Goal: Obtain resource: Download file/media

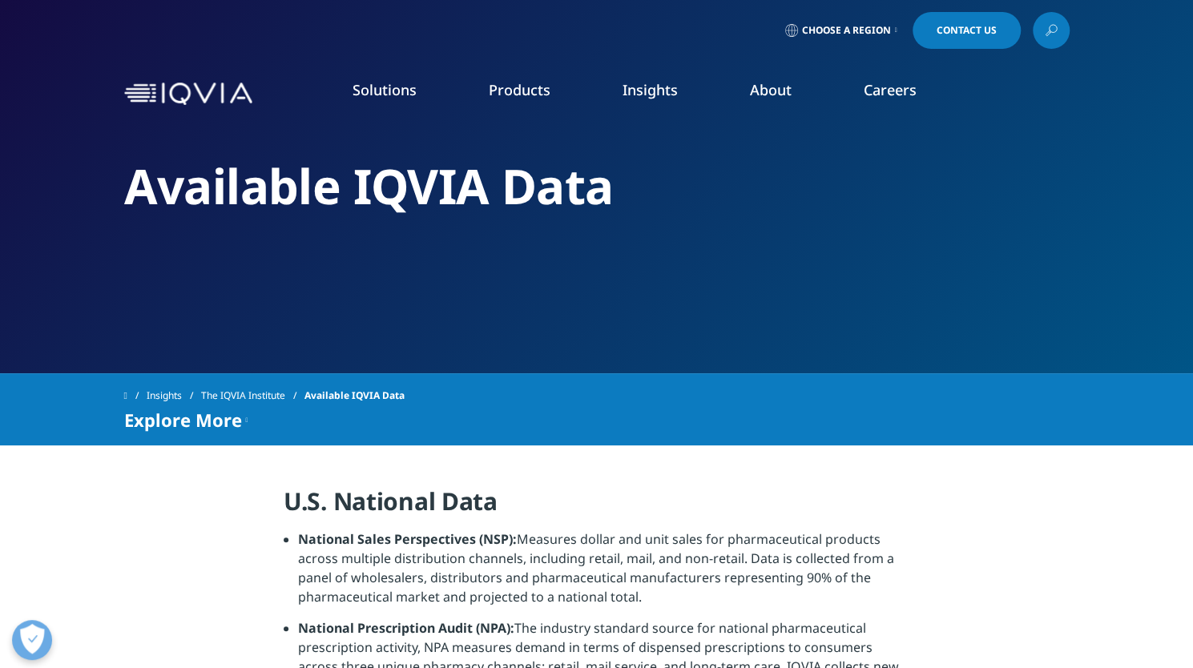
click at [1051, 352] on link "AI Patient & HCP Profiling- Healthcare​" at bounding box center [1047, 350] width 276 height 18
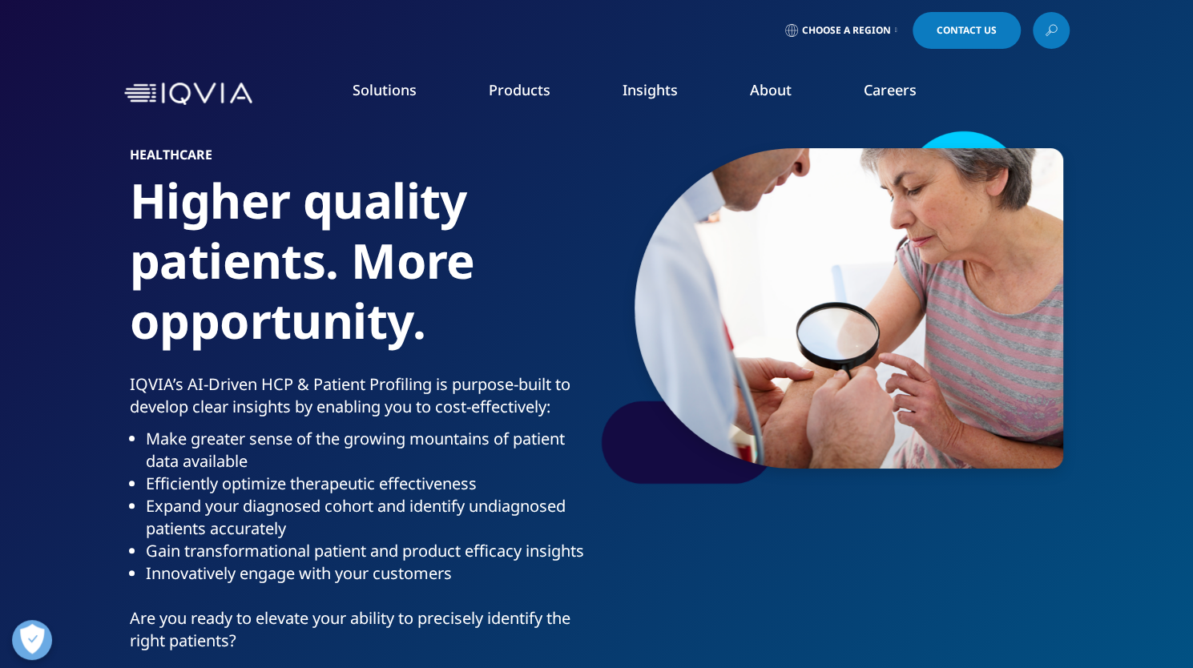
click at [826, 475] on link "Research & Development Overview" at bounding box center [754, 482] width 243 height 42
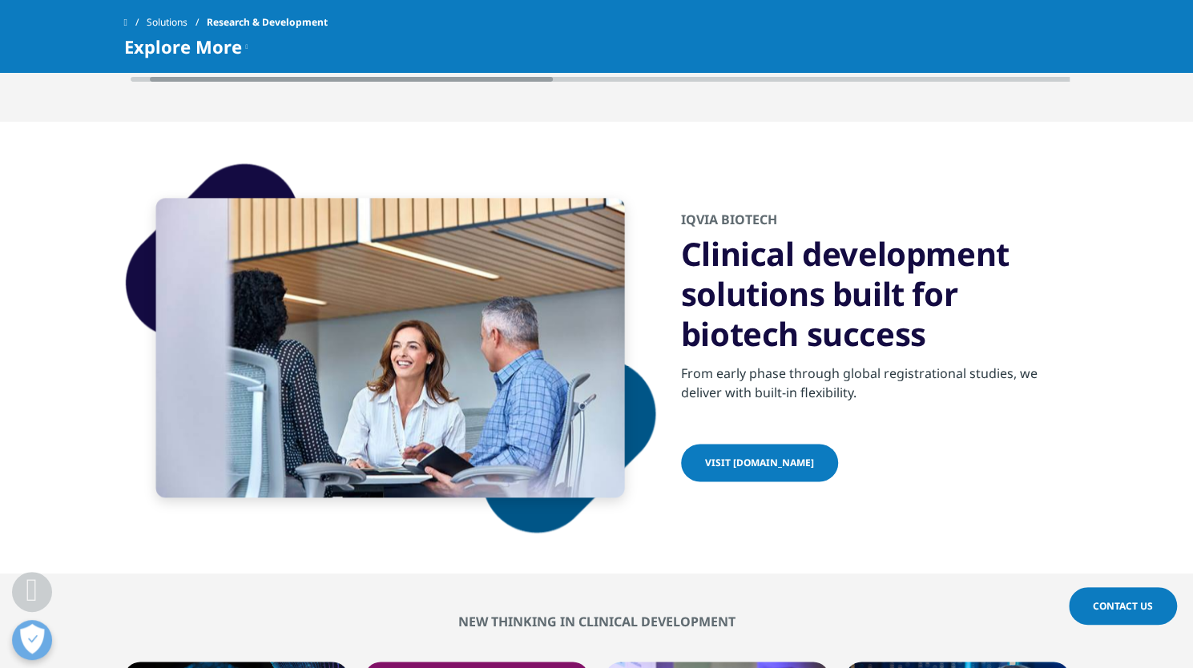
scroll to position [0, 47]
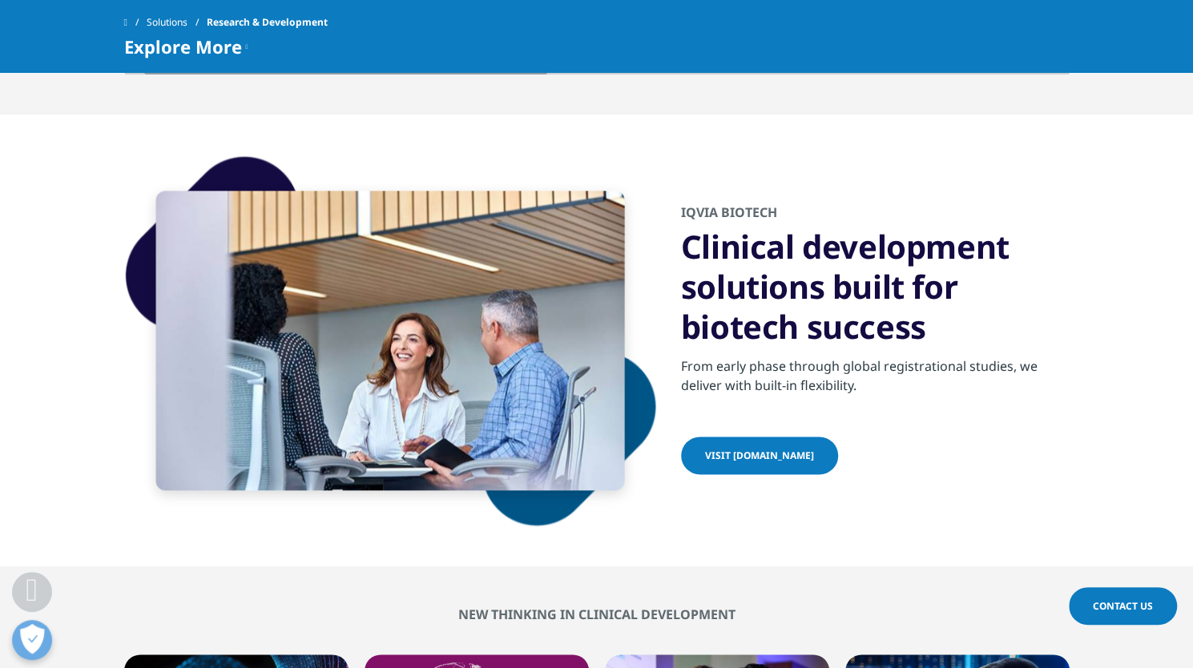
click at [127, 21] on span at bounding box center [125, 22] width 3 height 11
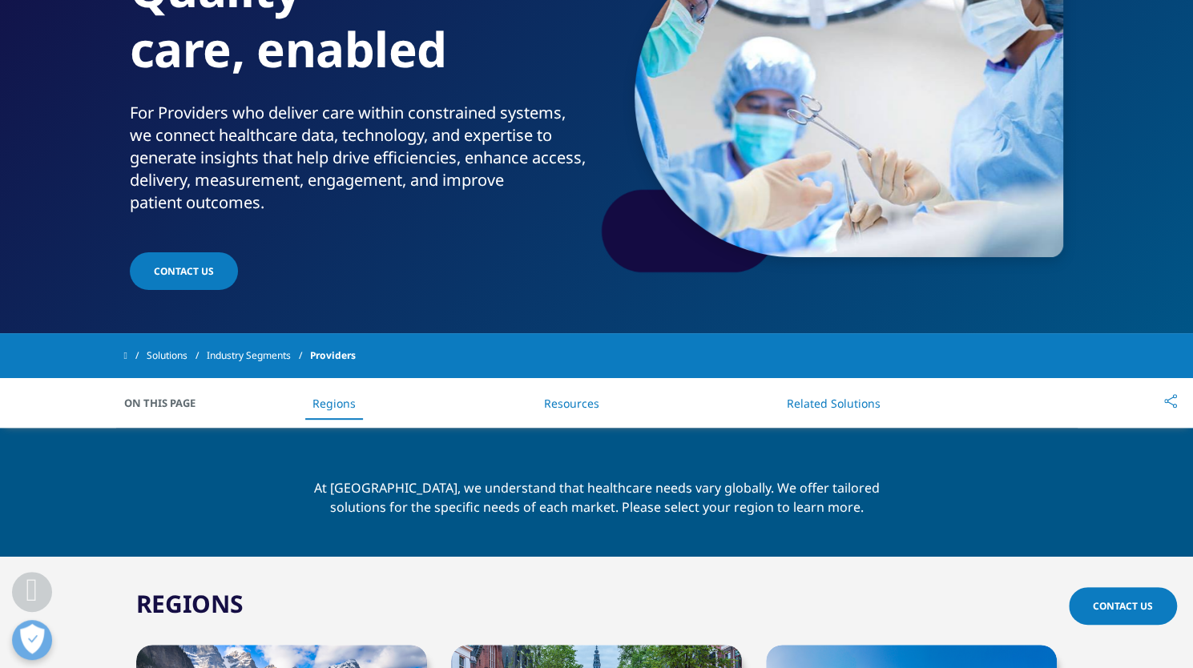
scroll to position [258, 0]
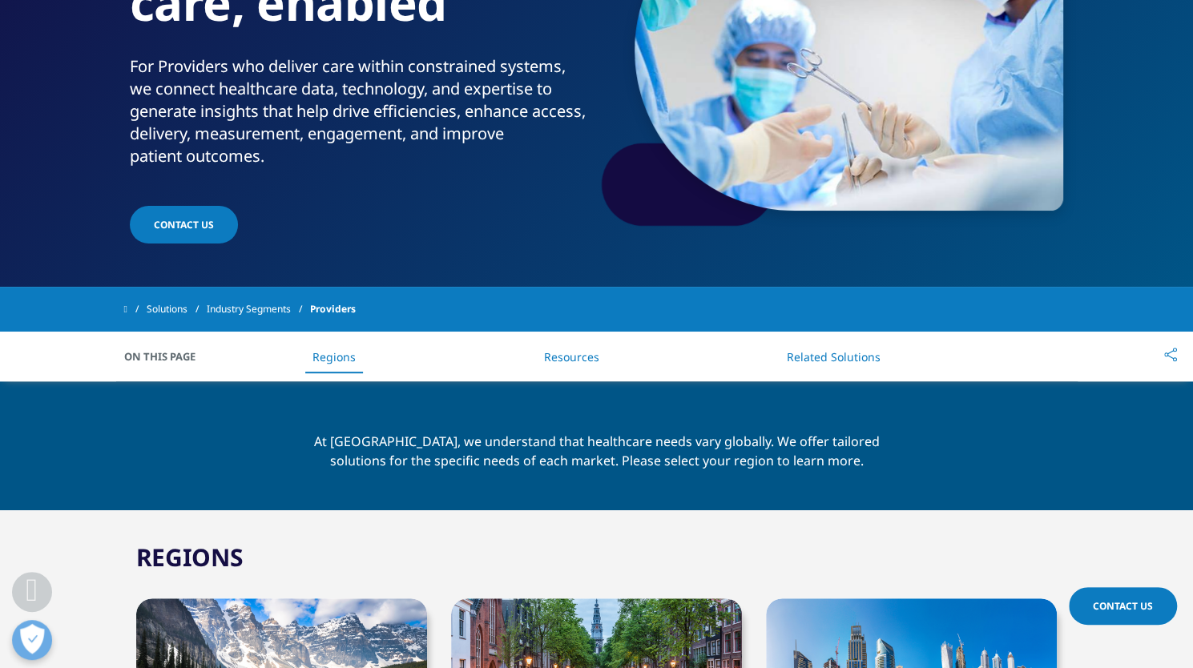
click at [574, 345] on li "Resources" at bounding box center [570, 356] width 87 height 47
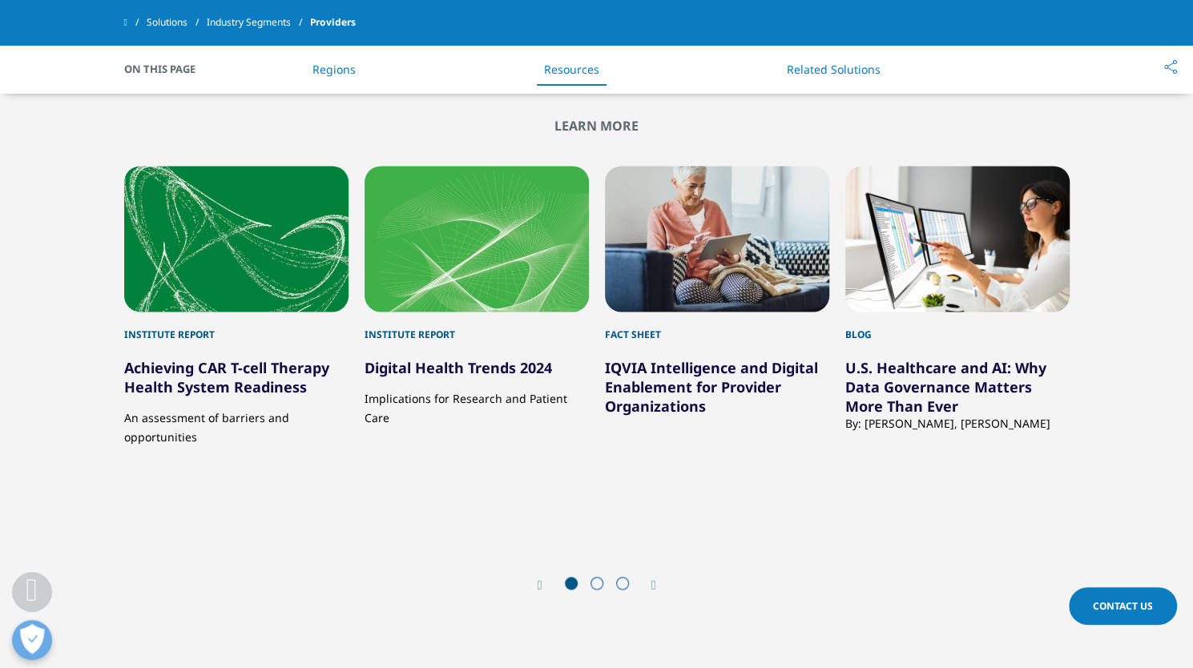
scroll to position [1168, 0]
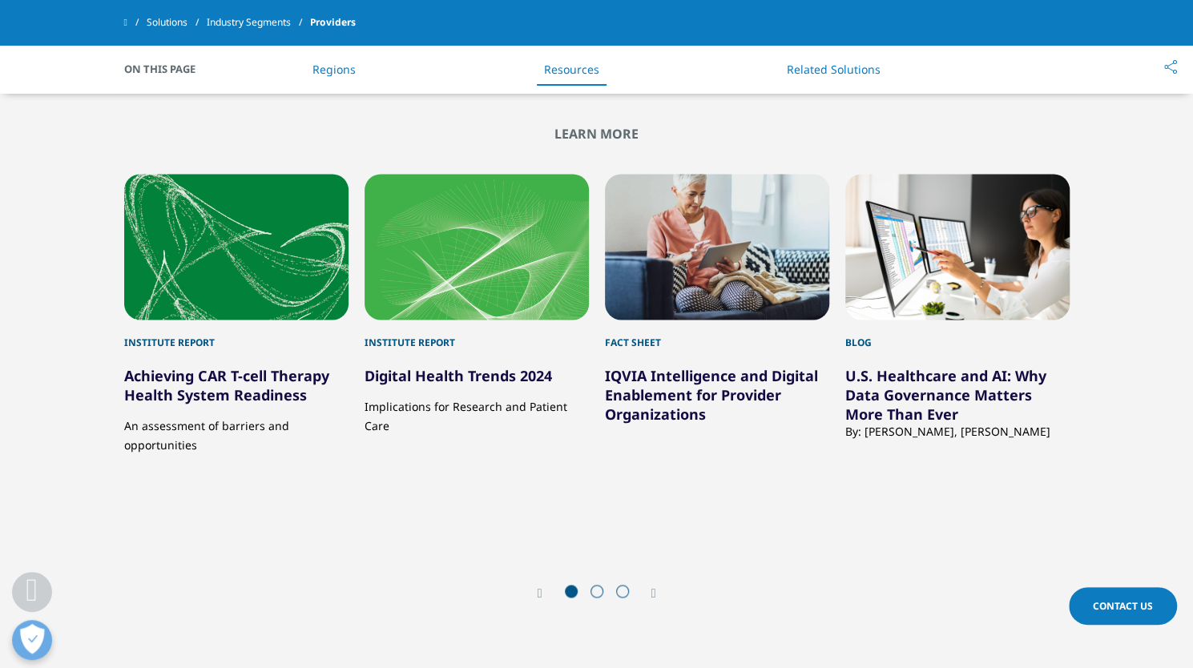
click at [992, 418] on div "Blog U.S. Healthcare and AI: Why Data Governance Matters More Than Ever By: [PE…" at bounding box center [957, 343] width 224 height 339
click at [598, 585] on span at bounding box center [597, 591] width 13 height 13
click at [656, 587] on icon "Next slide" at bounding box center [654, 593] width 5 height 13
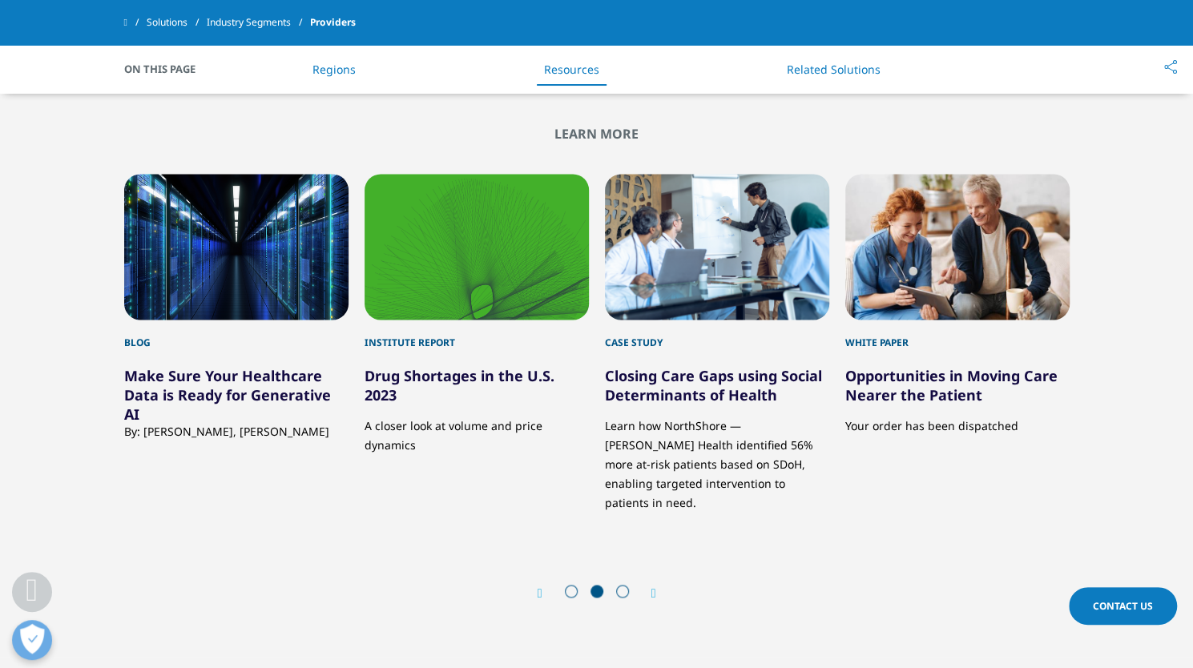
click at [127, 21] on span at bounding box center [125, 22] width 3 height 11
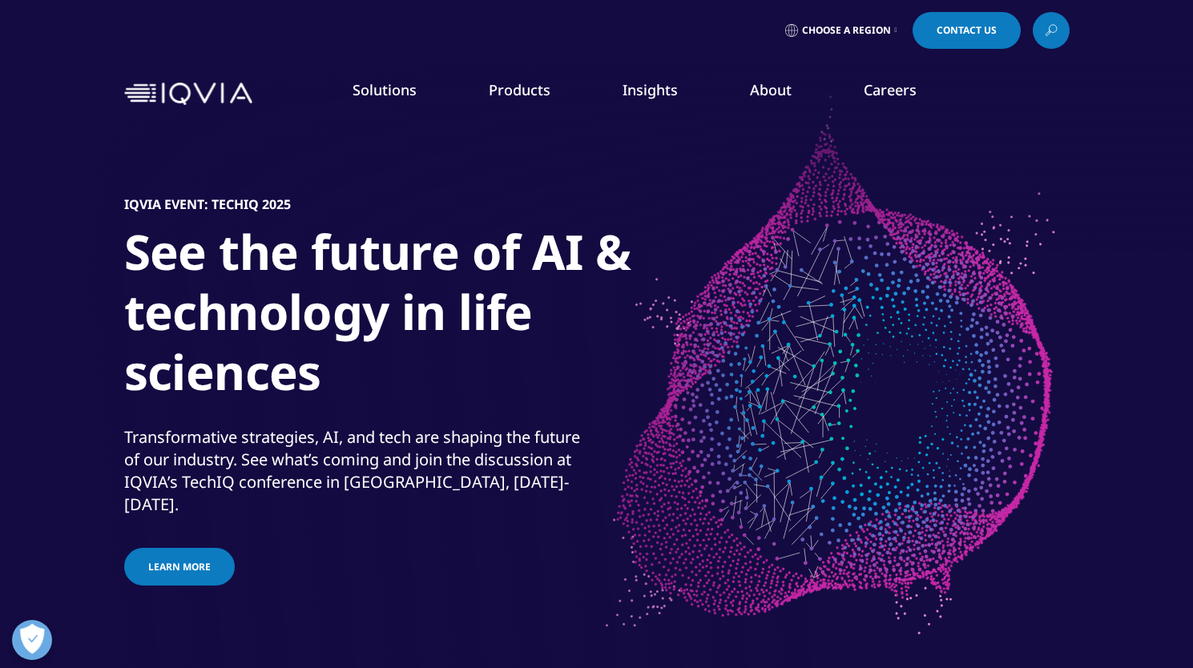
scroll to position [439, 0]
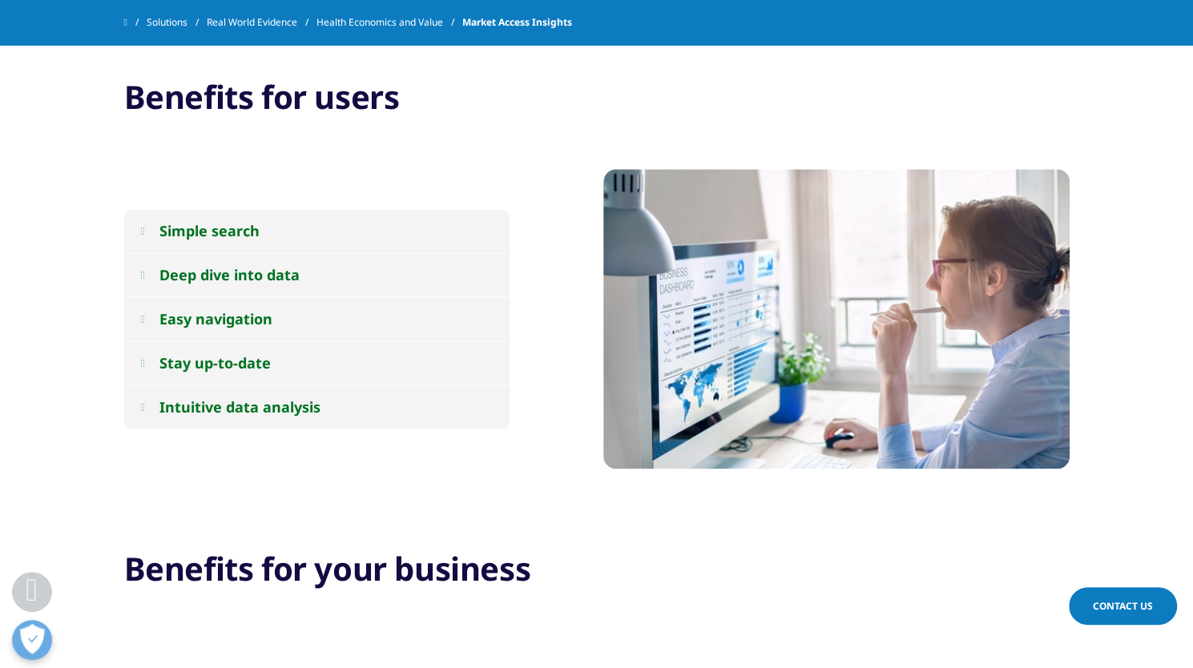
scroll to position [1143, 0]
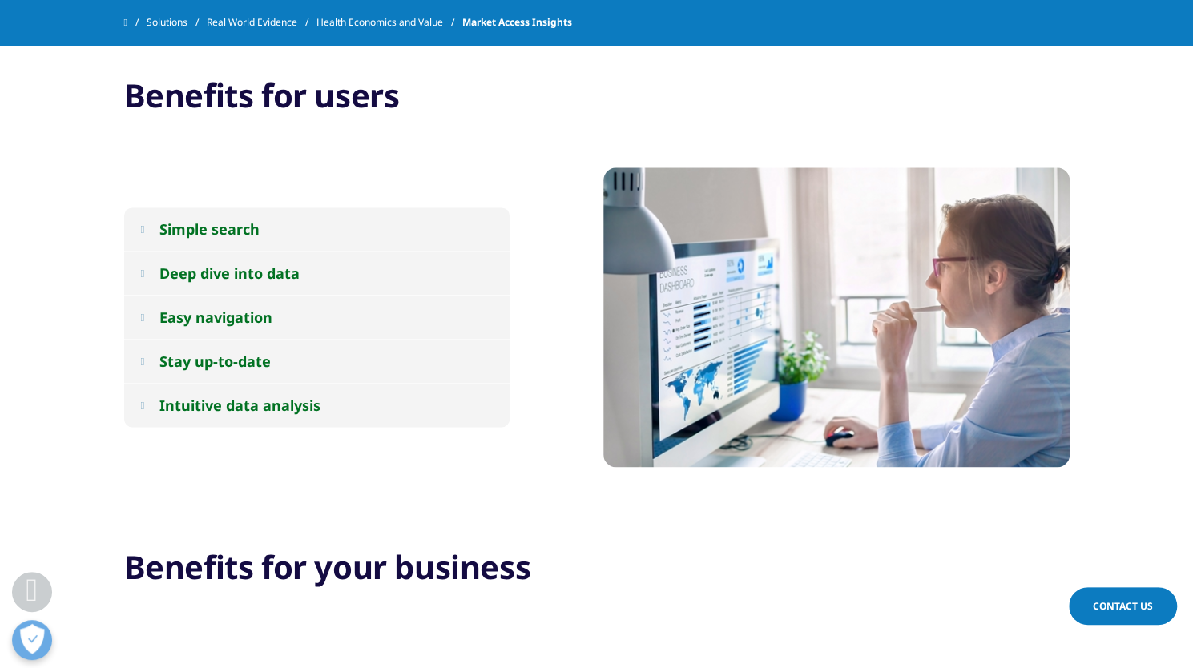
click at [256, 276] on div "Deep dive into data" at bounding box center [229, 273] width 140 height 19
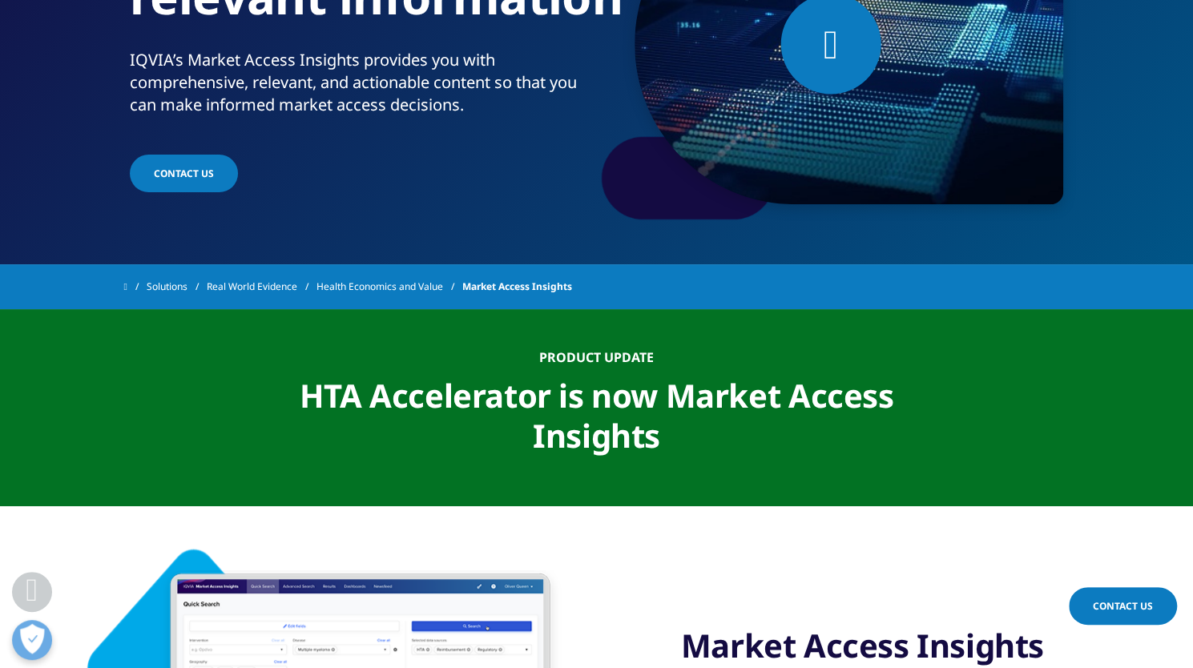
scroll to position [0, 0]
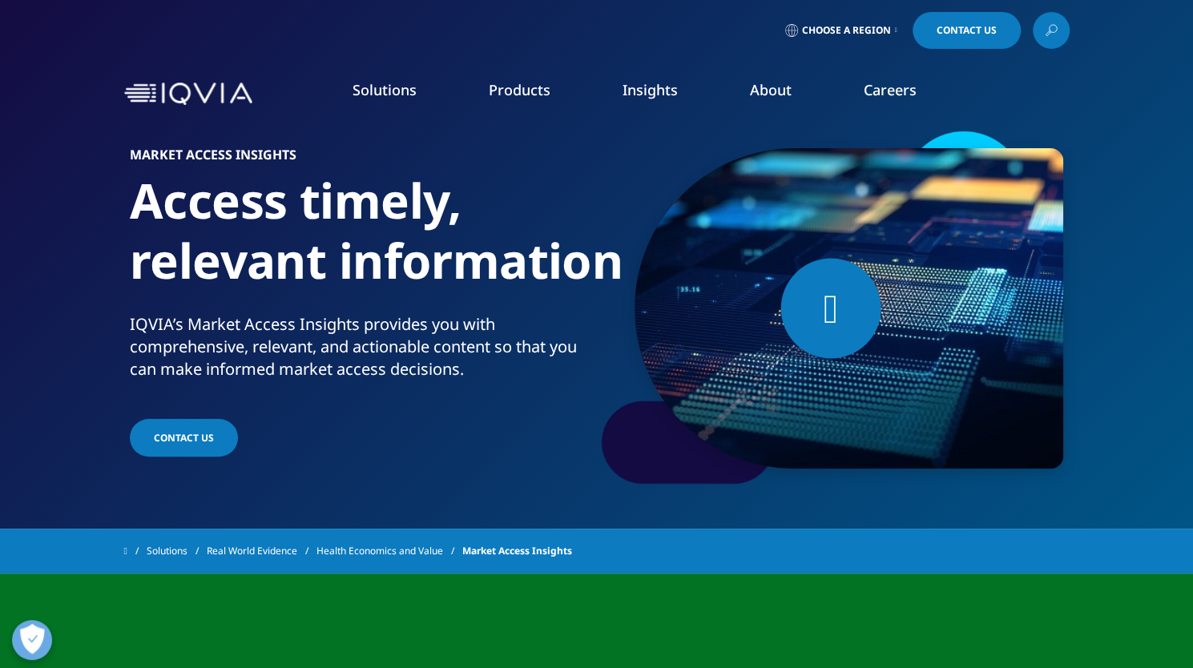
click at [98, 485] on link "Clinical Data Analytics Solutions" at bounding box center [170, 486] width 276 height 18
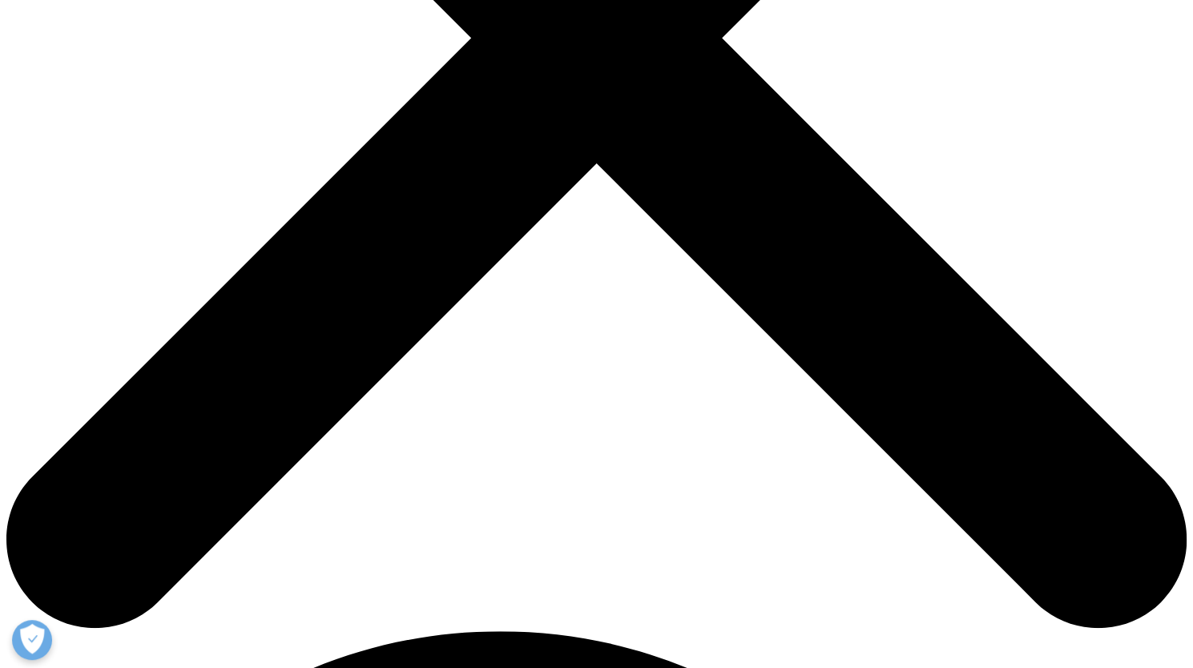
scroll to position [576, 0]
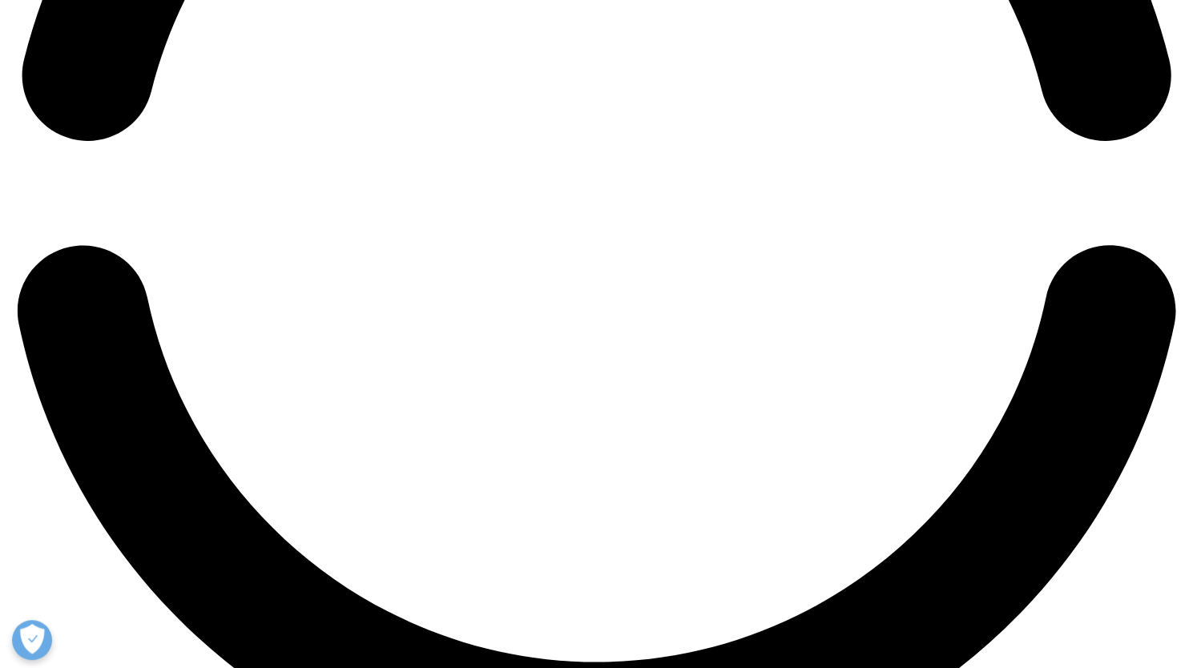
scroll to position [2774, 0]
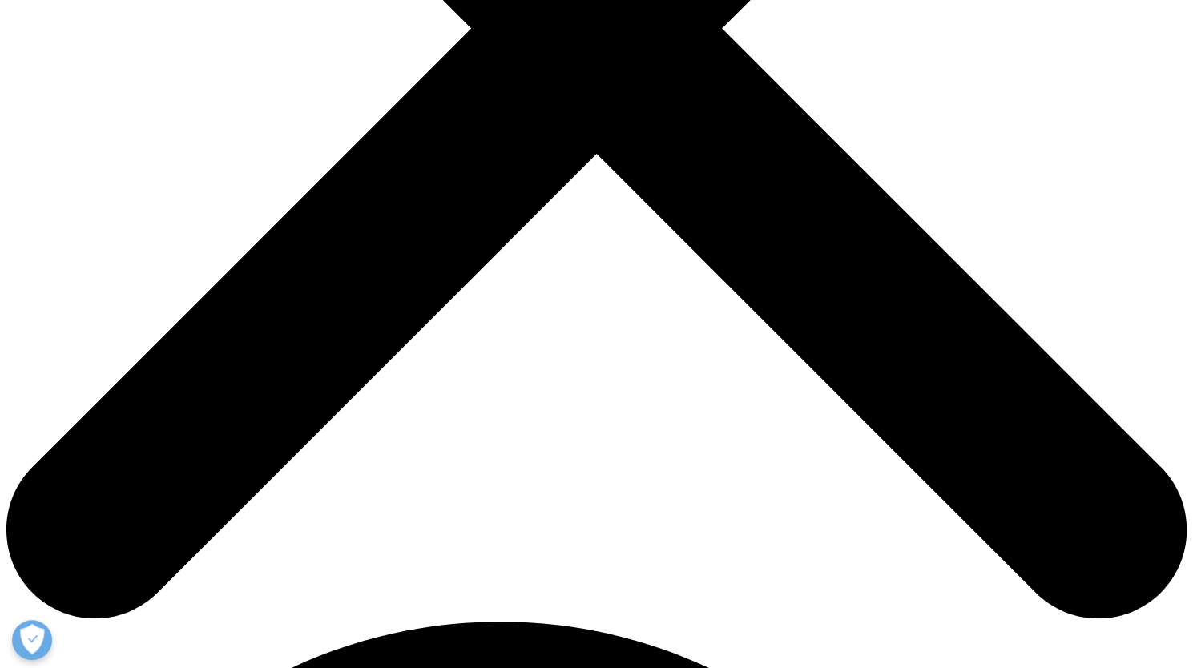
scroll to position [587, 0]
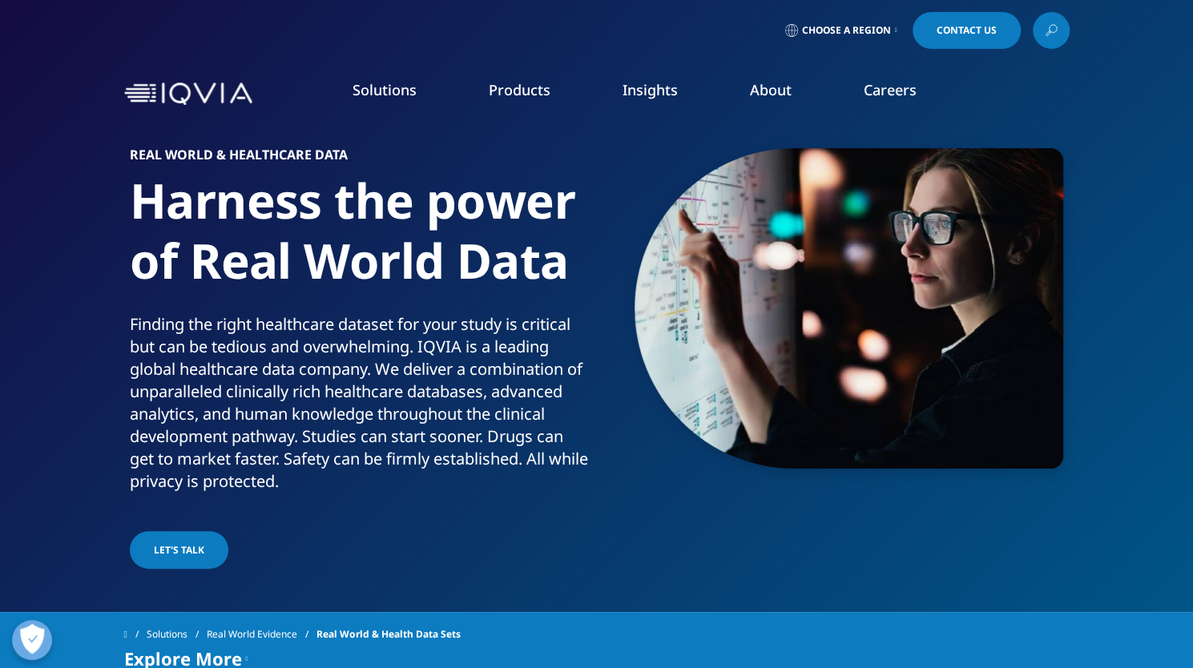
click at [375, 426] on p "Finding the right healthcare dataset for your study is critical but can be tedi…" at bounding box center [360, 407] width 461 height 189
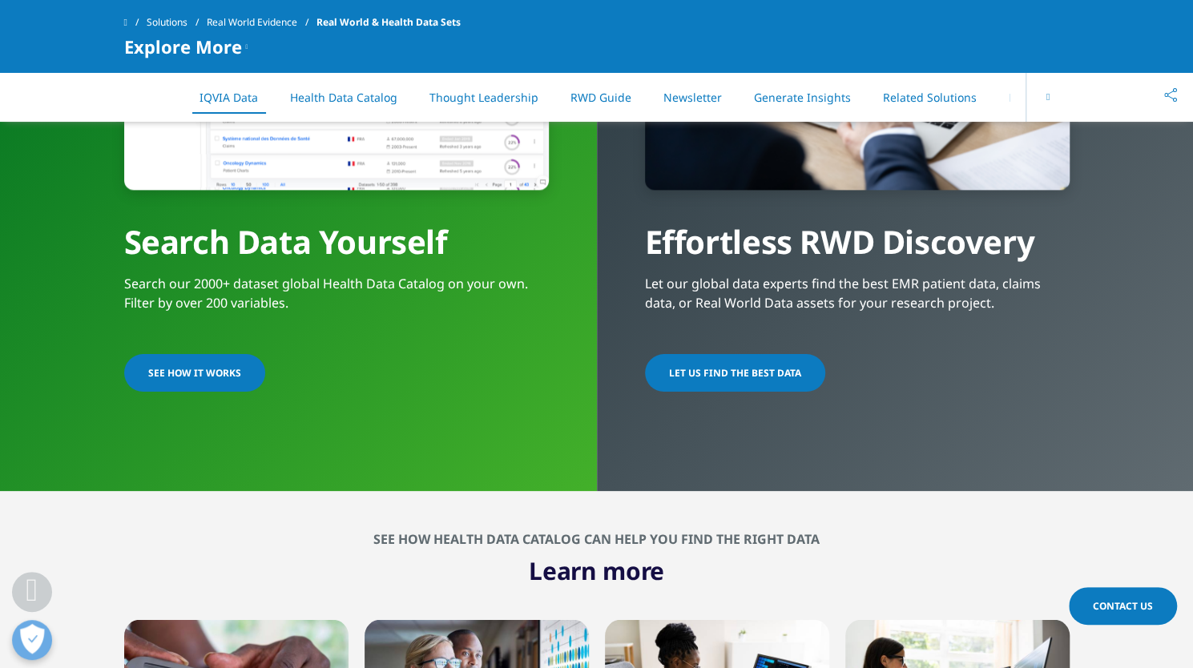
scroll to position [1344, 0]
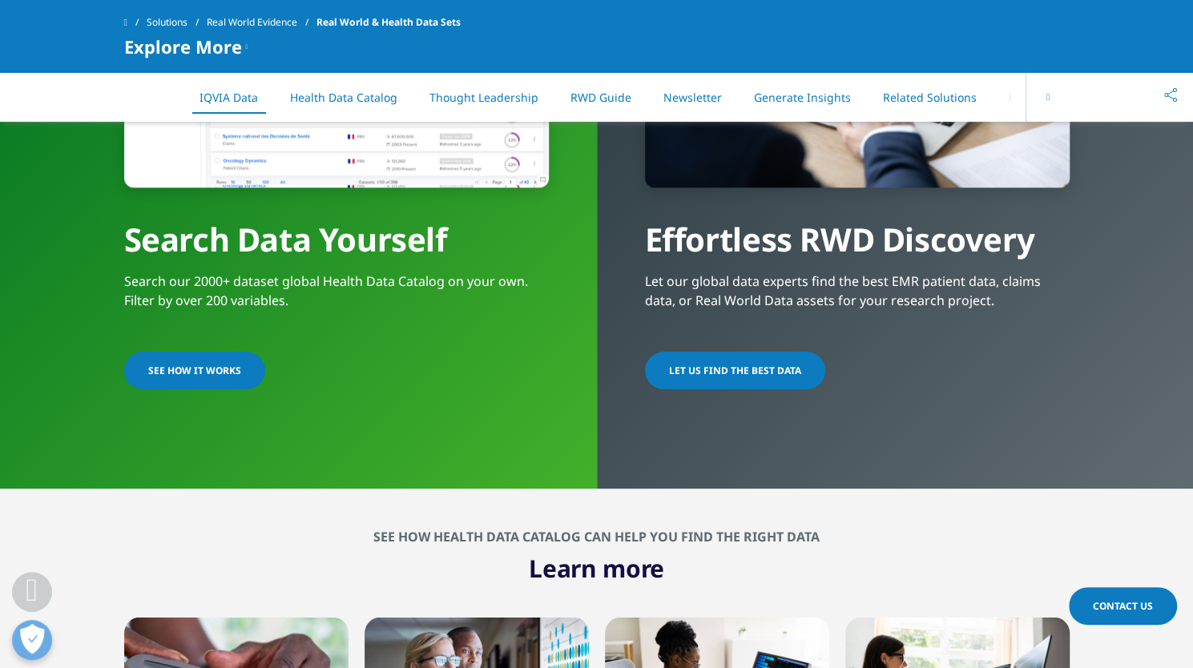
click at [208, 364] on span "SEE HOW IT WORKS" at bounding box center [194, 371] width 93 height 14
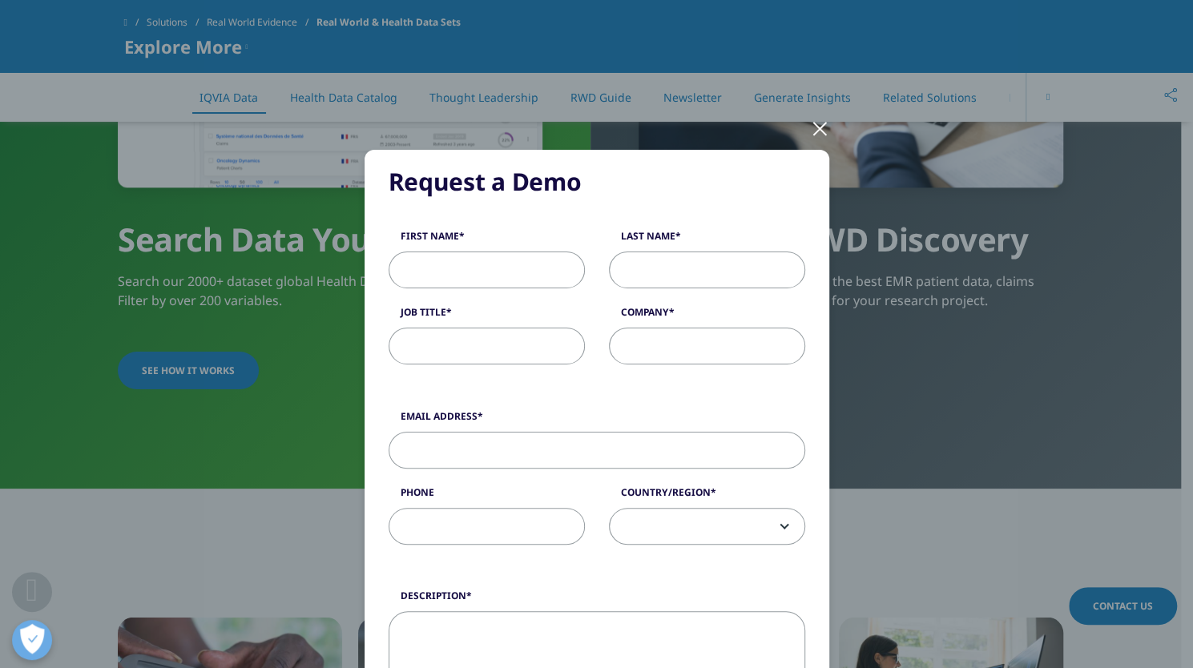
click at [816, 132] on div at bounding box center [820, 128] width 18 height 44
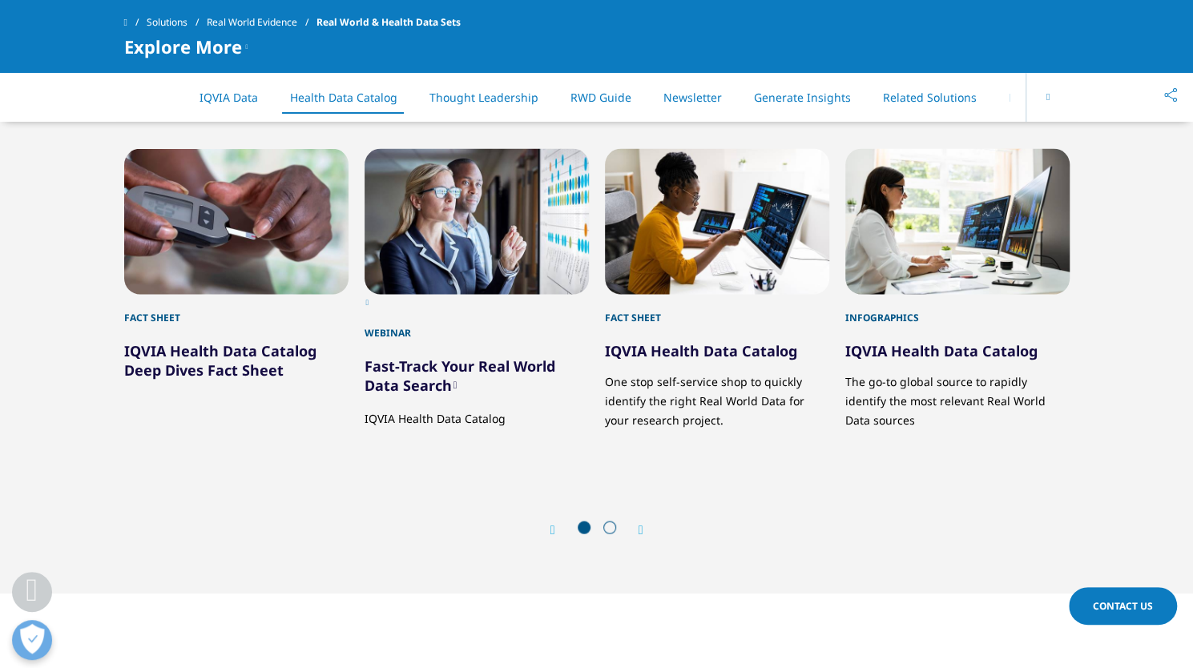
scroll to position [1814, 0]
